Goal: Information Seeking & Learning: Find specific fact

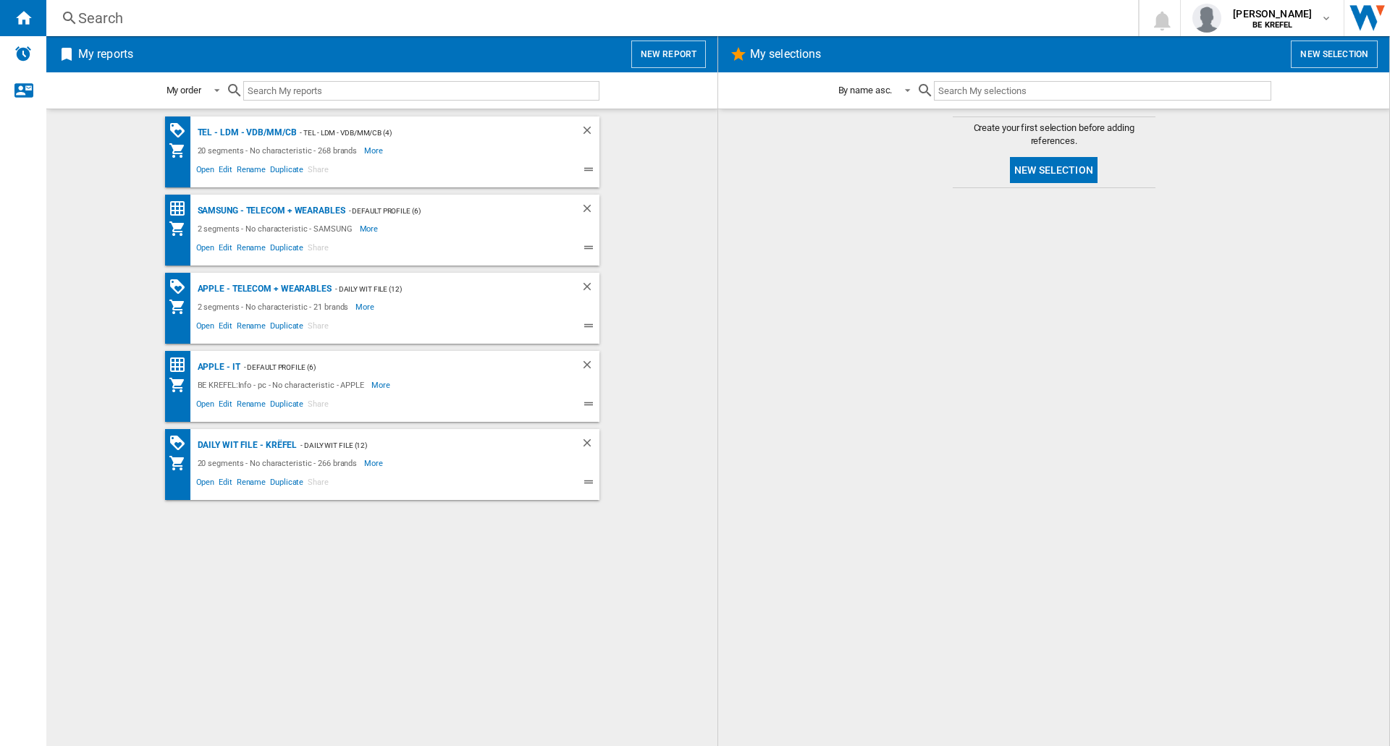
click at [311, 16] on div "Search" at bounding box center [589, 18] width 1022 height 20
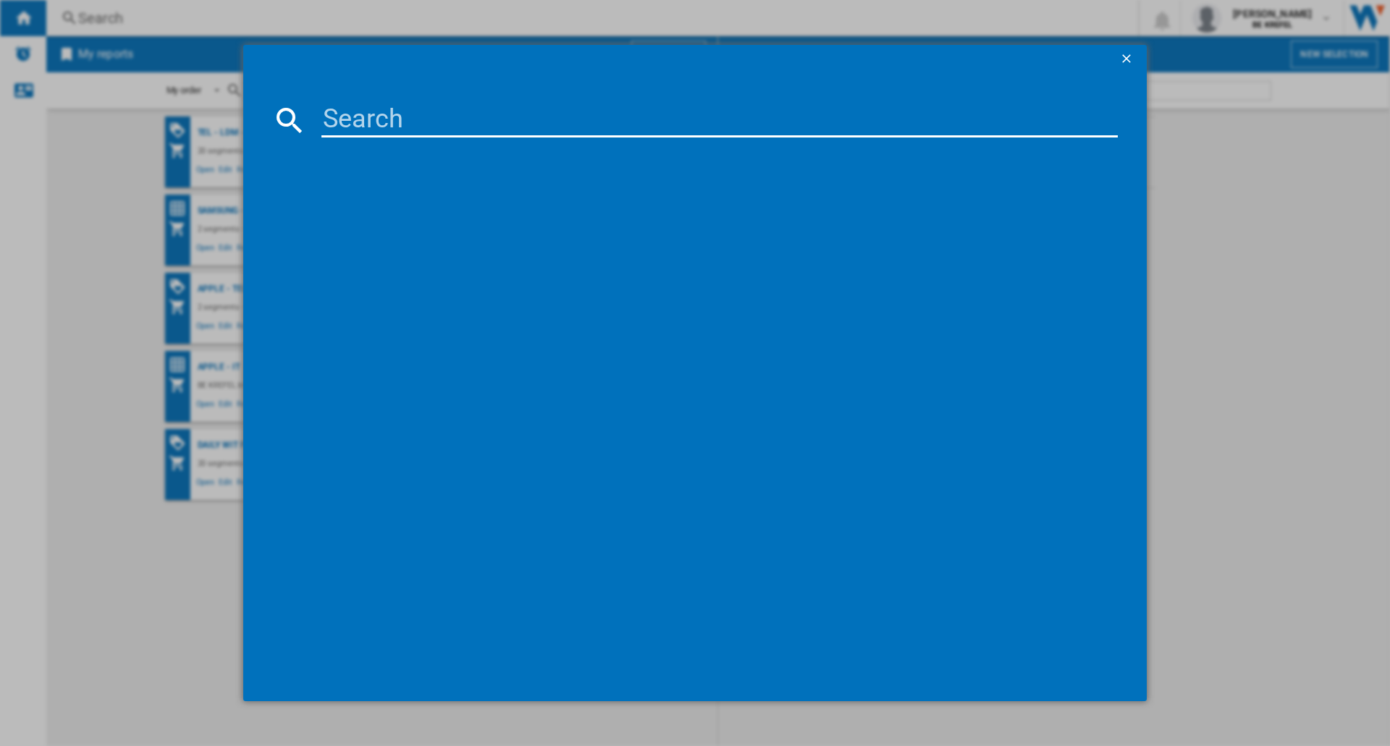
click at [395, 127] on input at bounding box center [719, 120] width 796 height 35
type input "wh1000"
click at [452, 115] on input "wh1000" at bounding box center [719, 120] width 796 height 35
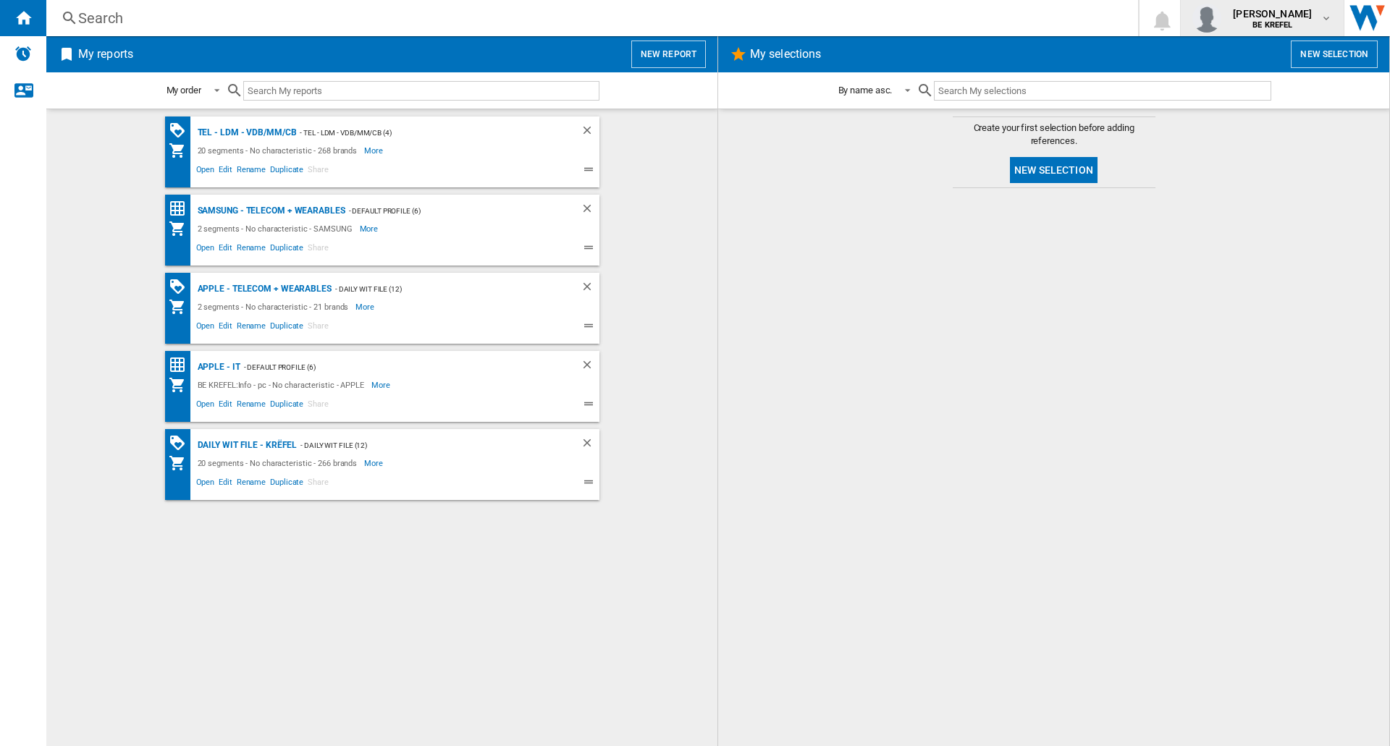
click at [1314, 23] on div "[PERSON_NAME] BE KREFEL" at bounding box center [1273, 18] width 93 height 23
click at [1243, 125] on button "Logout" at bounding box center [1247, 126] width 139 height 29
